Goal: Navigation & Orientation: Find specific page/section

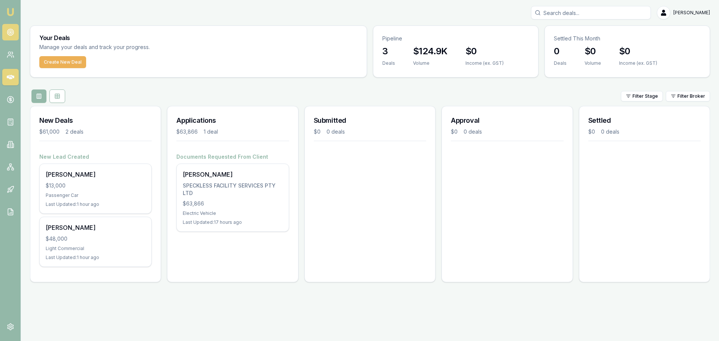
click at [11, 28] on link at bounding box center [10, 32] width 16 height 16
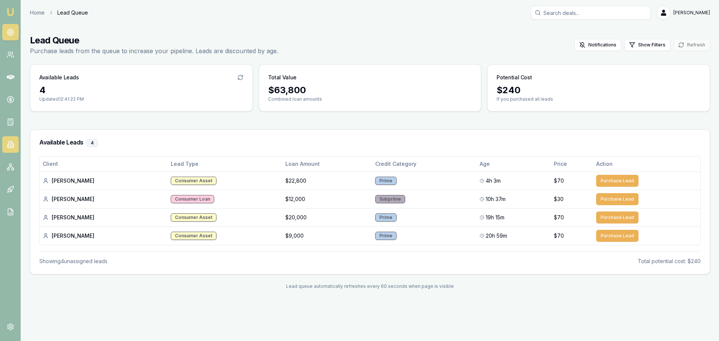
click at [16, 147] on link at bounding box center [10, 144] width 16 height 16
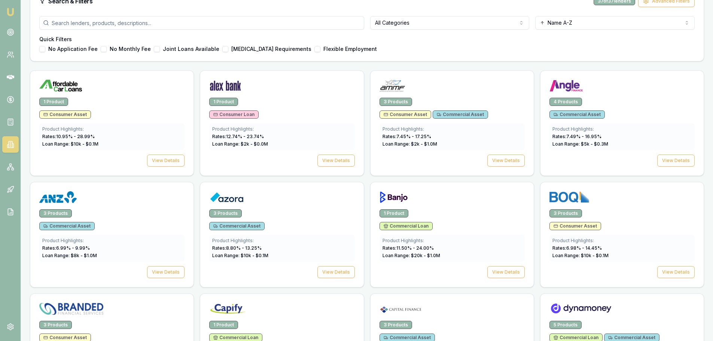
scroll to position [112, 0]
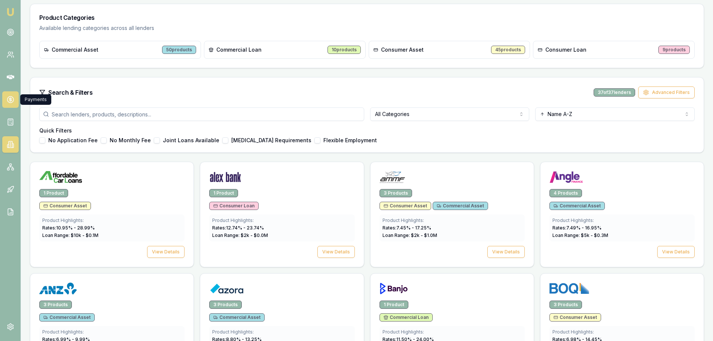
click at [15, 100] on link at bounding box center [10, 99] width 16 height 16
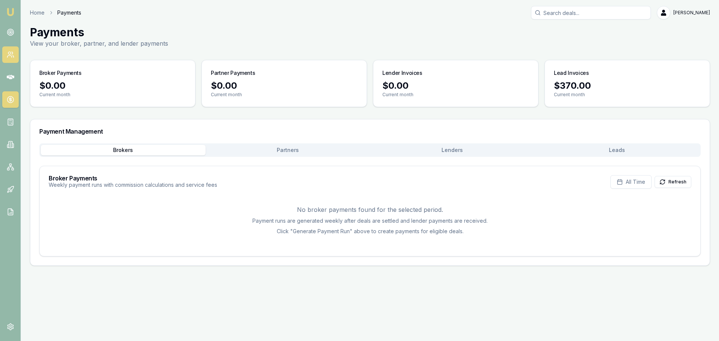
click at [7, 58] on icon at bounding box center [9, 57] width 4 height 2
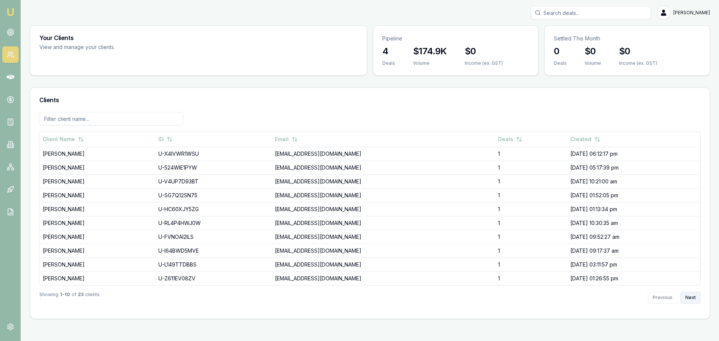
click at [684, 301] on button "Next" at bounding box center [690, 298] width 20 height 12
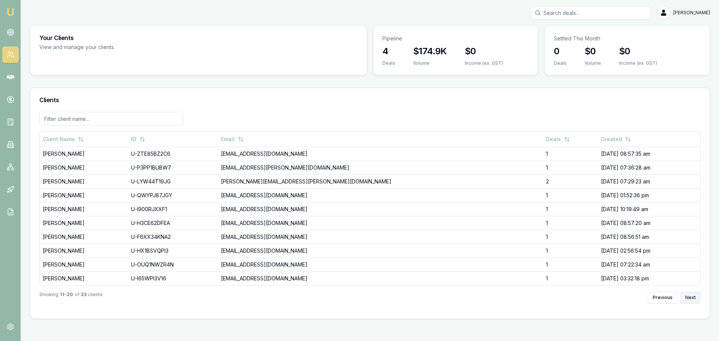
click at [689, 299] on button "Next" at bounding box center [690, 298] width 20 height 12
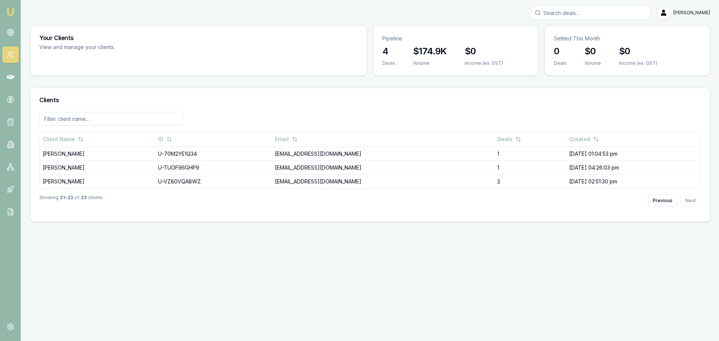
click at [380, 194] on div "Showing 21 - 23 of 23 clients Previous Next" at bounding box center [369, 201] width 661 height 24
